Goal: Information Seeking & Learning: Learn about a topic

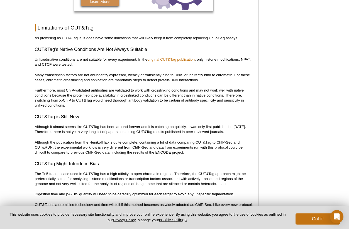
click at [316, 213] on div "Got it!" at bounding box center [316, 217] width 48 height 14
click at [314, 223] on button "Got it!" at bounding box center [318, 219] width 45 height 11
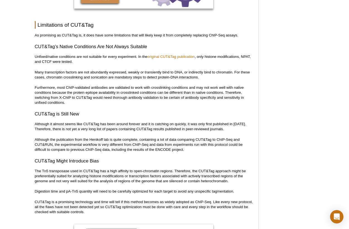
scroll to position [1824, 0]
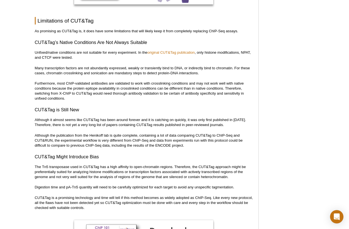
click at [102, 66] on p "Many transcription factors are not abundantly expressed, weakly or transiently …" at bounding box center [144, 71] width 218 height 10
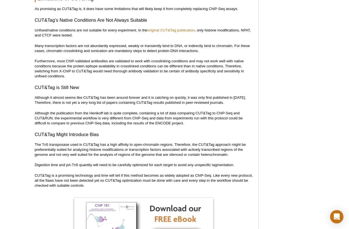
scroll to position [1848, 0]
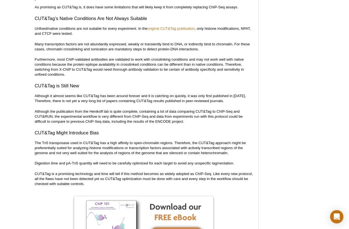
click at [132, 130] on h3 "CUT&Tag Might Introduce Bias" at bounding box center [144, 133] width 218 height 7
click at [125, 94] on p "Although it almost seems like CUT&Tag has been around forever and it is catchin…" at bounding box center [144, 99] width 218 height 10
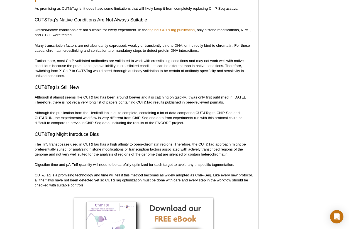
scroll to position [1847, 0]
click at [129, 84] on h3 "CUT&Tag is Still New" at bounding box center [144, 87] width 218 height 7
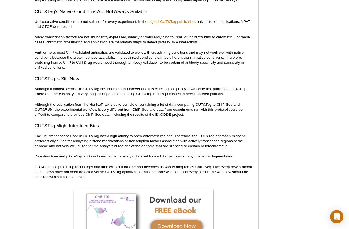
scroll to position [1849, 0]
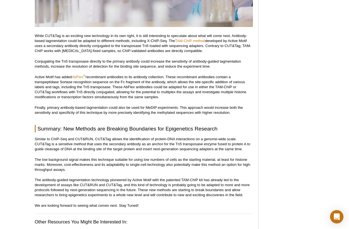
scroll to position [2438, 0]
click at [80, 105] on p "Finally, primary antibody-based tagmentation could also be used for MeDIP exper…" at bounding box center [144, 110] width 218 height 10
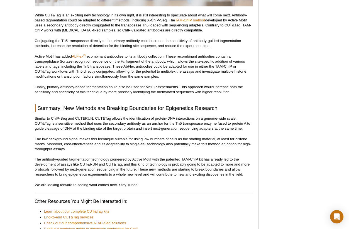
scroll to position [2459, 0]
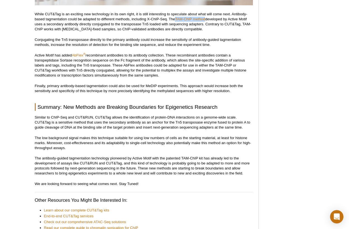
click at [155, 53] on p "Active Motif has added AbFlex ® recombinant antibodies to its antibody collecti…" at bounding box center [144, 65] width 218 height 25
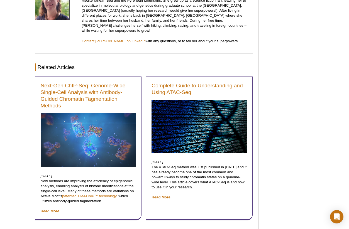
scroll to position [2759, 0]
